Goal: Information Seeking & Learning: Learn about a topic

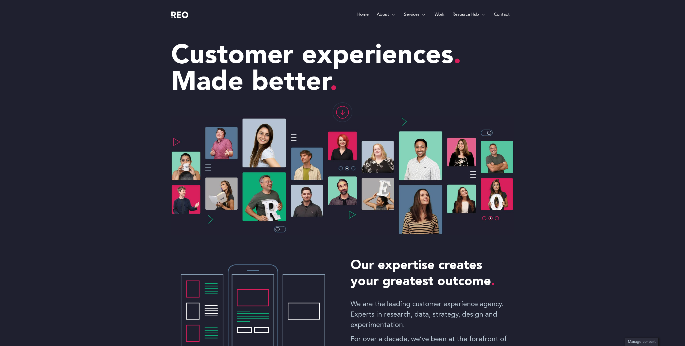
click at [442, 16] on link "Work" at bounding box center [439, 14] width 18 height 29
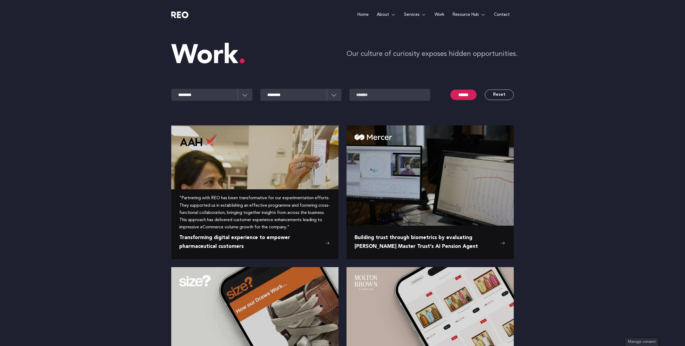
click at [281, 177] on img at bounding box center [254, 168] width 167 height 87
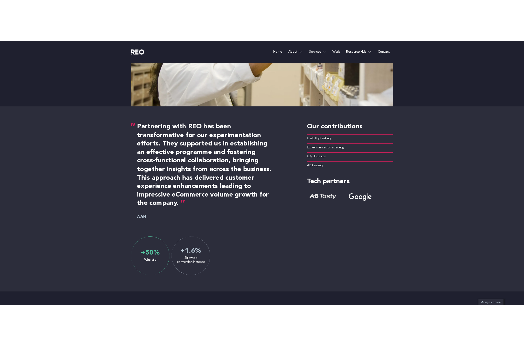
scroll to position [259, 0]
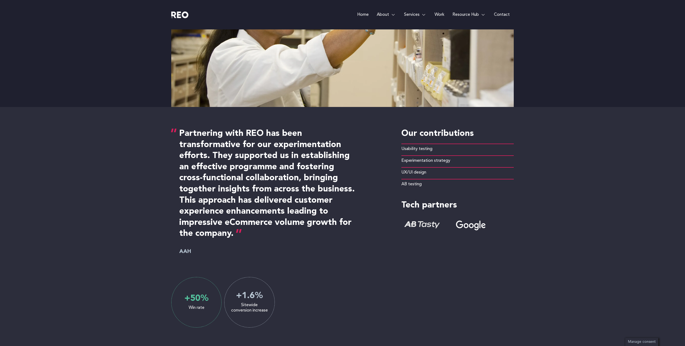
click at [227, 172] on h4 "Partnering with REO has been transformative for our experimentation efforts. Th…" at bounding box center [267, 183] width 177 height 111
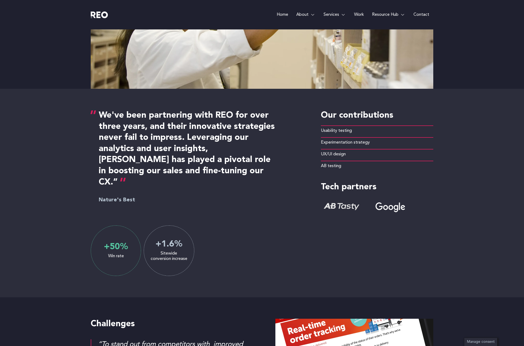
scroll to position [279, 0]
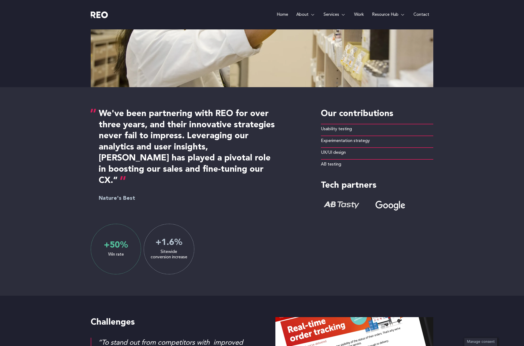
click at [502, 234] on div "We've been partnering with REO for over three years, and their innovative strat…" at bounding box center [262, 191] width 524 height 209
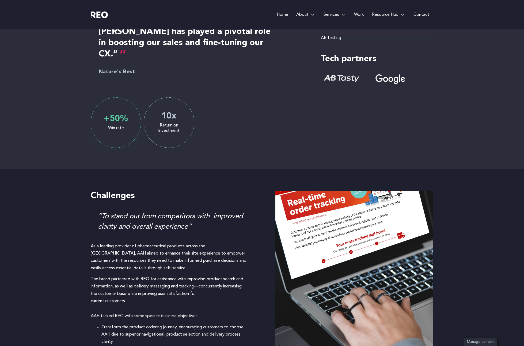
scroll to position [440, 0]
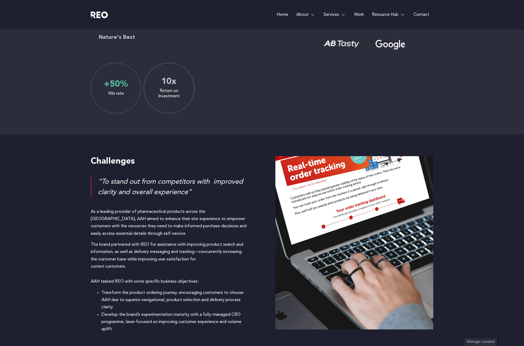
click at [497, 196] on div "Challenges “To stand out from competitors with  improved clarity and overall ex…" at bounding box center [262, 245] width 524 height 220
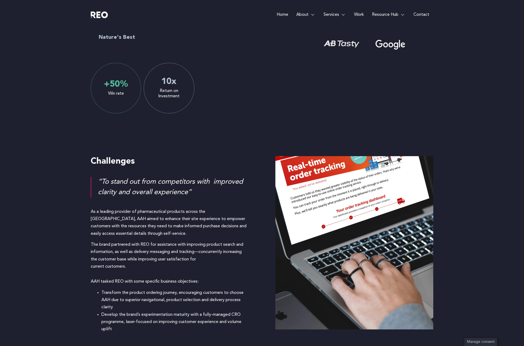
click at [282, 96] on div at bounding box center [274, 88] width 50 height 50
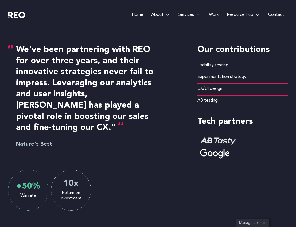
scroll to position [380, 0]
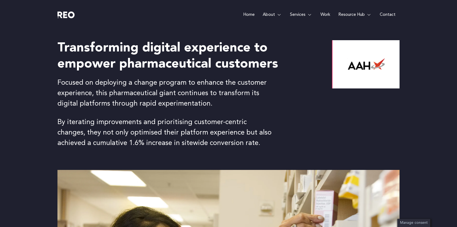
click at [327, 16] on link "Work" at bounding box center [326, 14] width 18 height 29
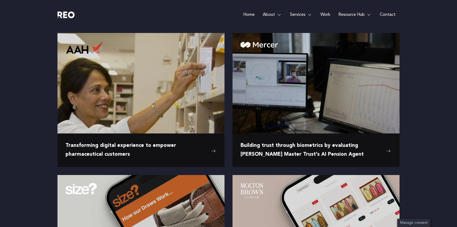
scroll to position [116, 0]
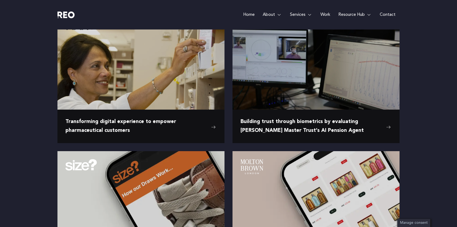
click at [175, 179] on img at bounding box center [141, 186] width 167 height 70
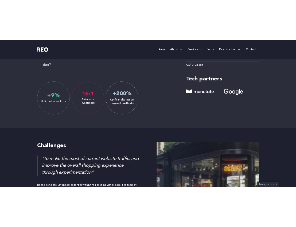
scroll to position [281, 0]
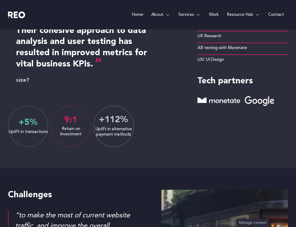
scroll to position [315, 0]
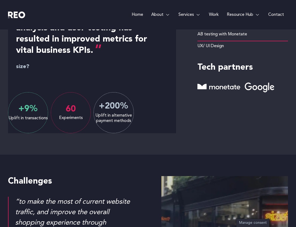
click at [135, 123] on div "We are very pleased with the results of REO’s experimentation programme. Their …" at bounding box center [148, 55] width 280 height 197
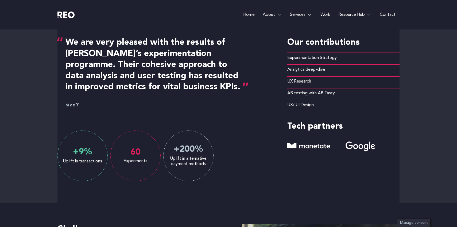
scroll to position [241, 0]
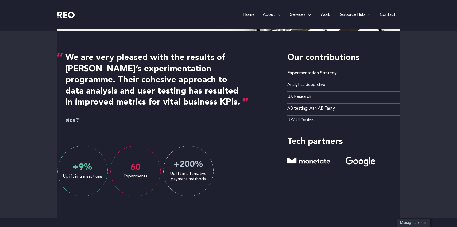
click at [296, 142] on div "We are very pleased with the results of REO’s experimentation programme. Their …" at bounding box center [228, 124] width 457 height 186
